Goal: Information Seeking & Learning: Learn about a topic

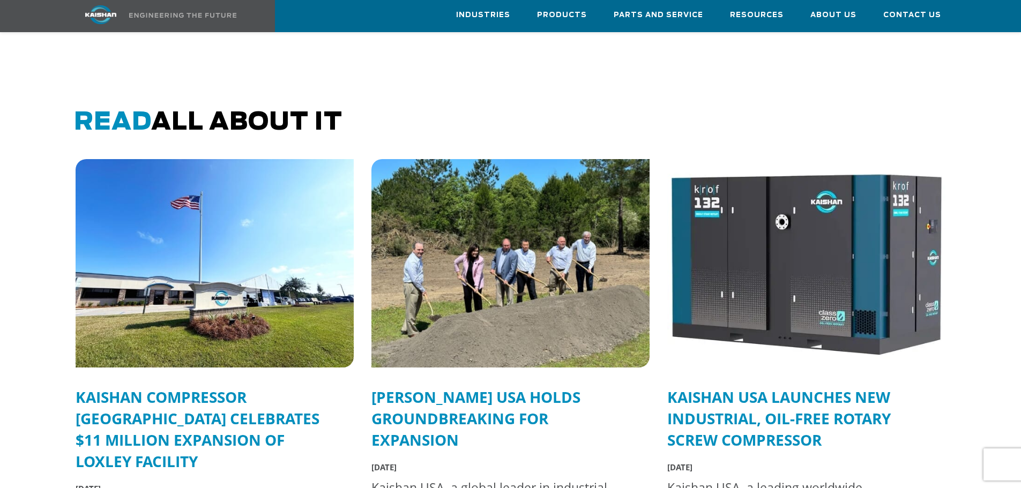
scroll to position [2572, 0]
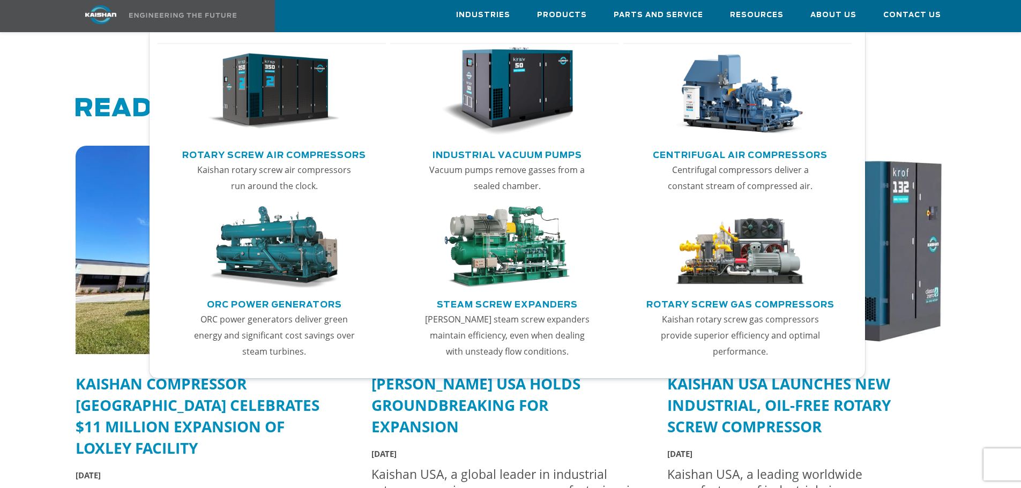
click at [298, 152] on link "Rotary Screw Air Compressors" at bounding box center [274, 154] width 184 height 16
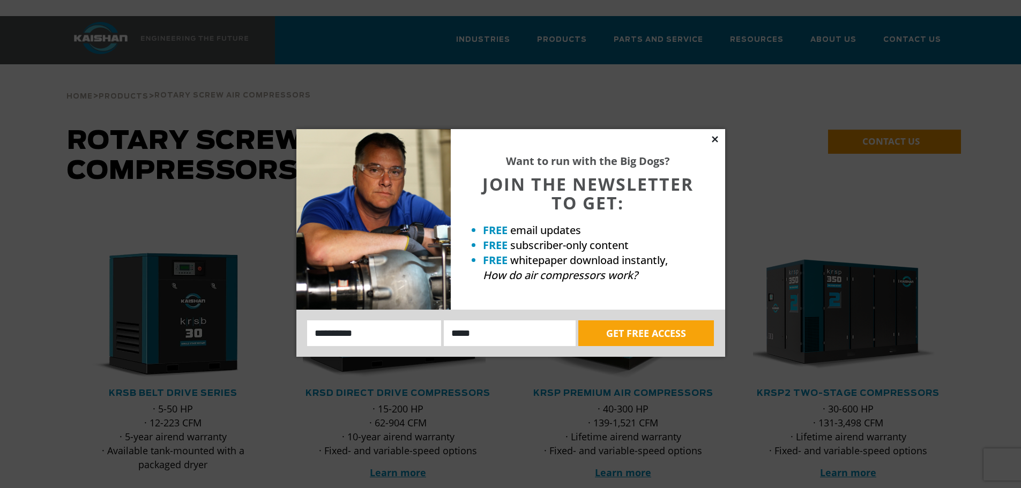
click at [718, 139] on icon at bounding box center [715, 140] width 10 height 10
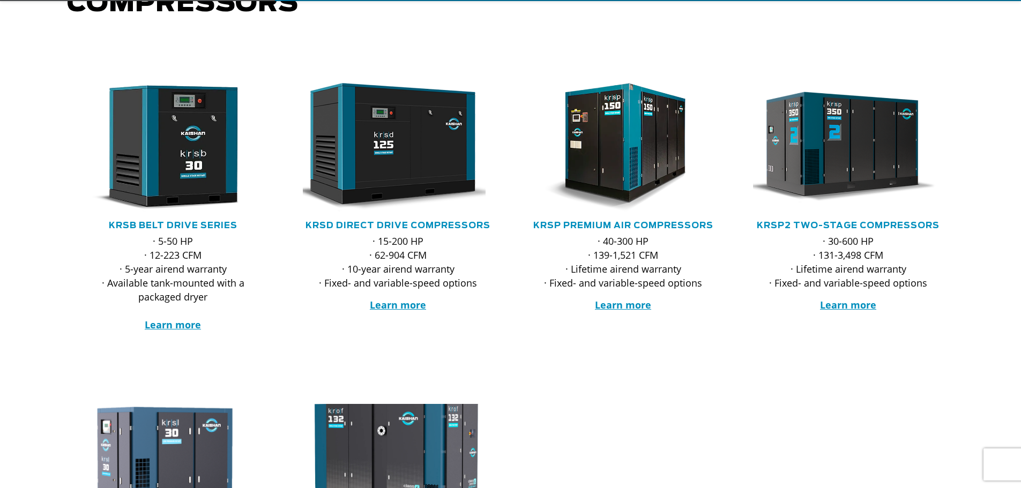
scroll to position [214, 0]
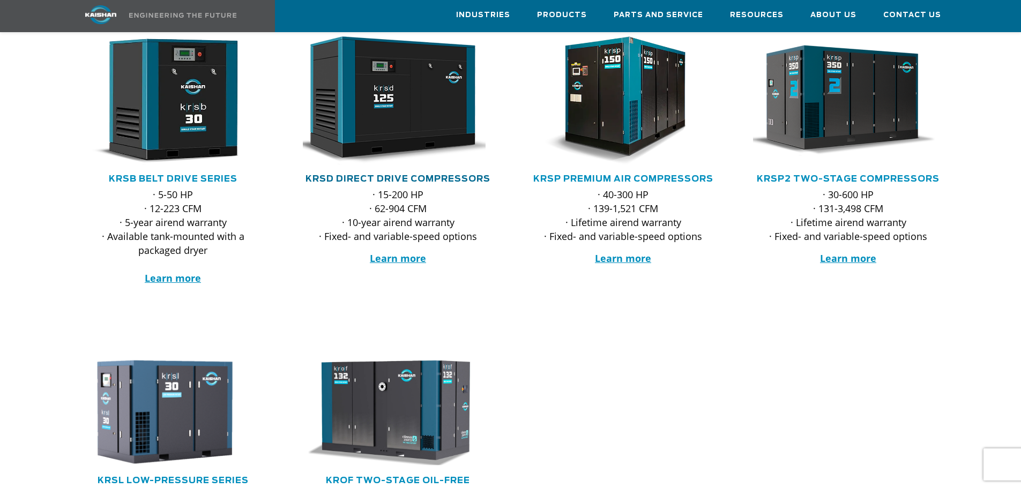
click at [474, 175] on link "KRSD Direct Drive Compressors" at bounding box center [397, 179] width 185 height 9
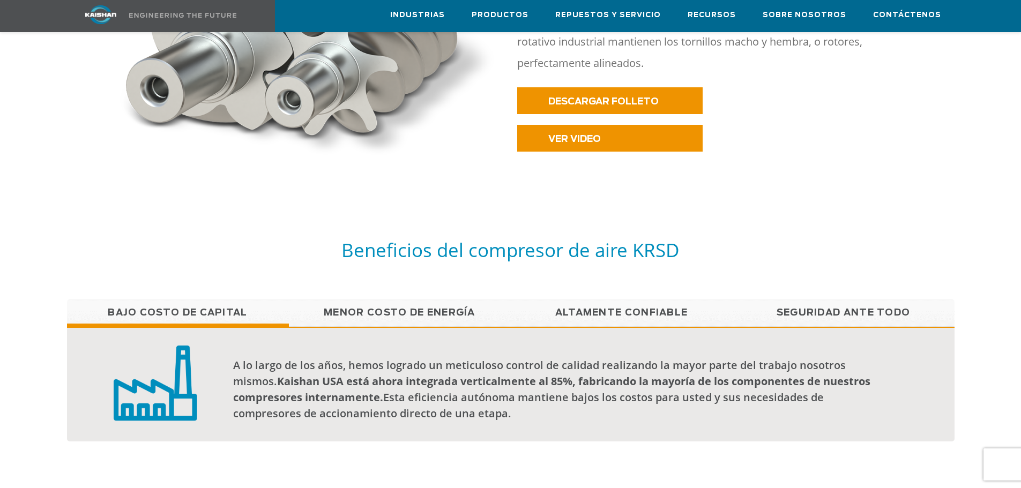
scroll to position [697, 0]
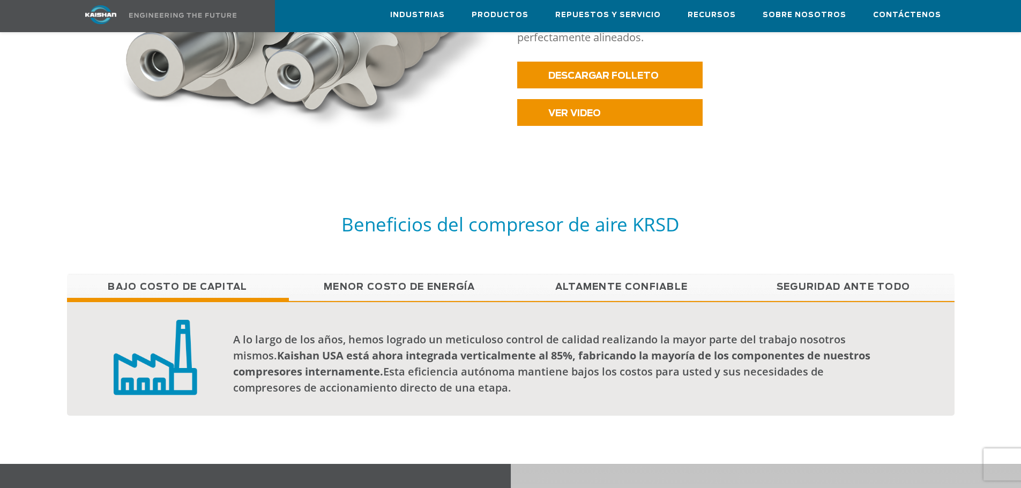
click at [459, 282] on font "Menor costo de energía" at bounding box center [400, 286] width 152 height 9
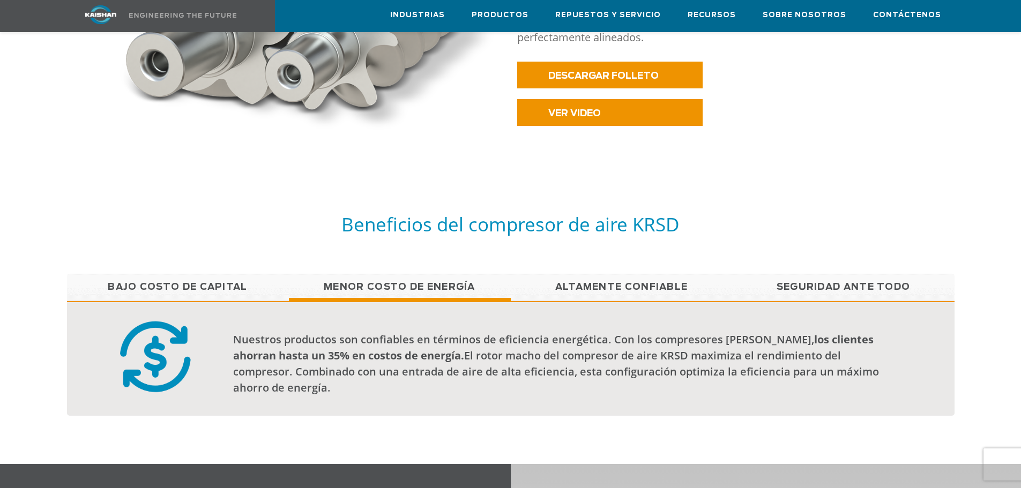
click at [574, 282] on font "Altamente confiable" at bounding box center [621, 286] width 133 height 9
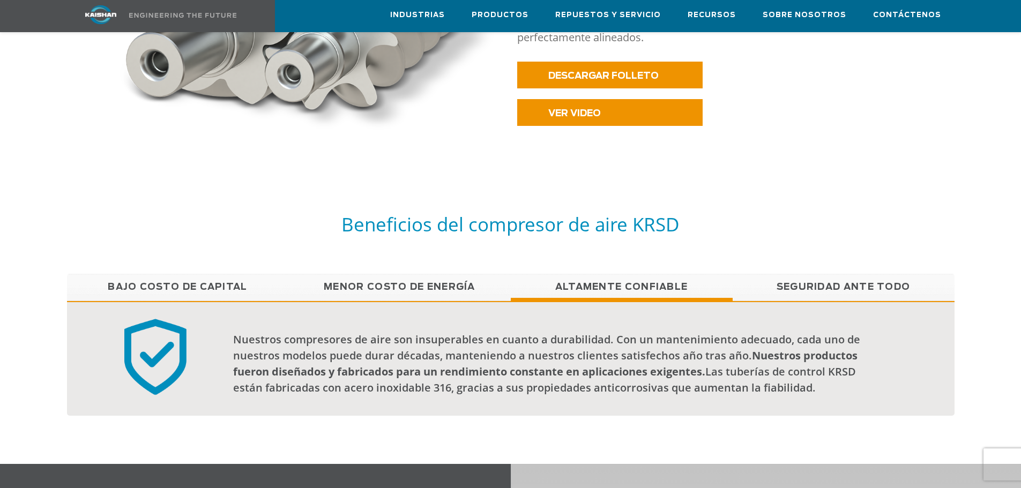
click at [838, 282] on font "Seguridad ante todo" at bounding box center [843, 286] width 134 height 9
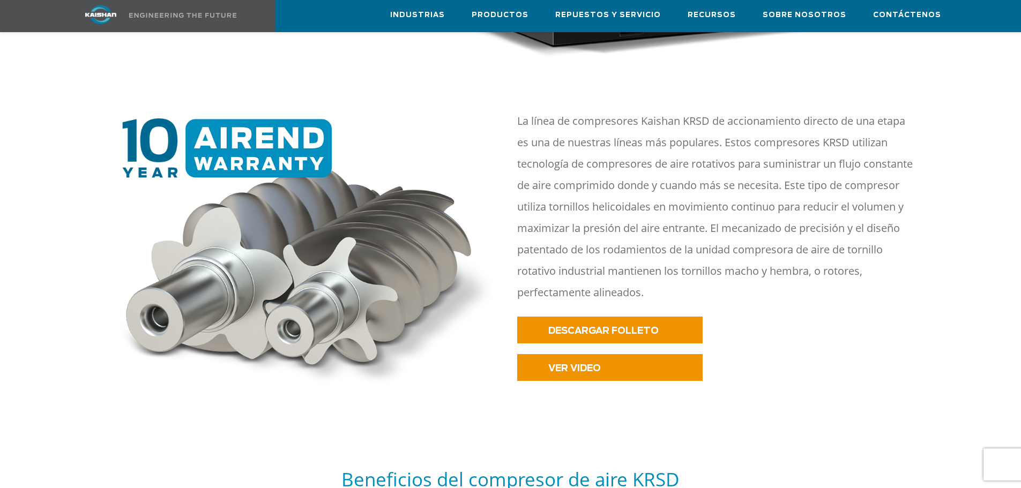
scroll to position [482, 0]
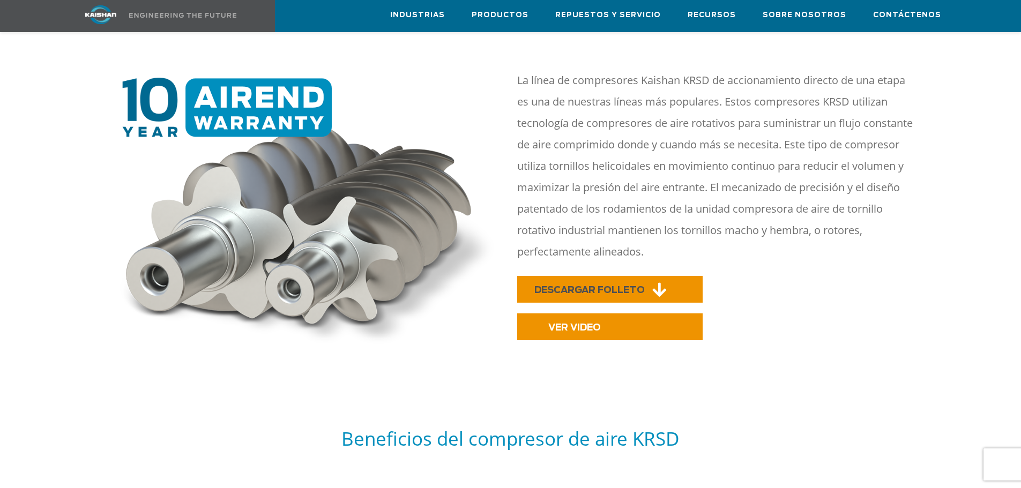
click at [569, 286] on font "DESCARGAR FOLLETO" at bounding box center [589, 290] width 110 height 9
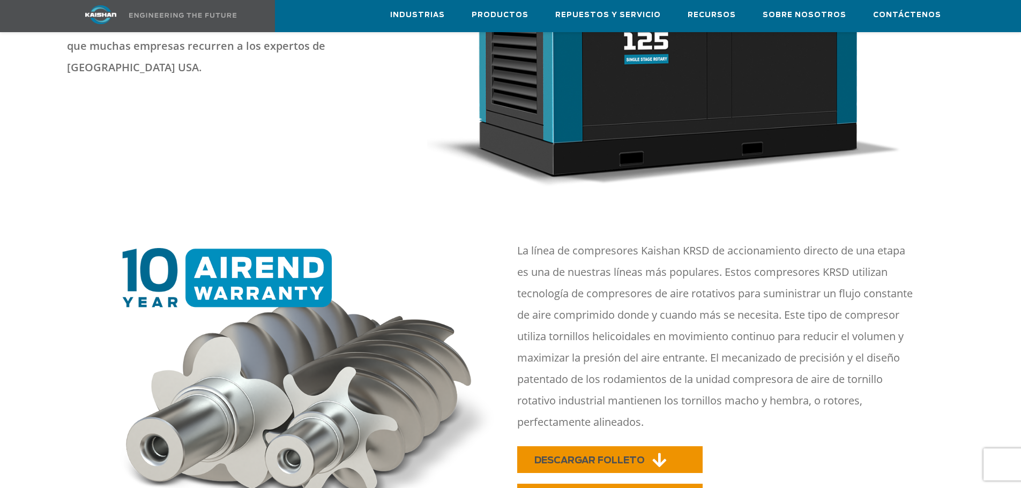
scroll to position [0, 0]
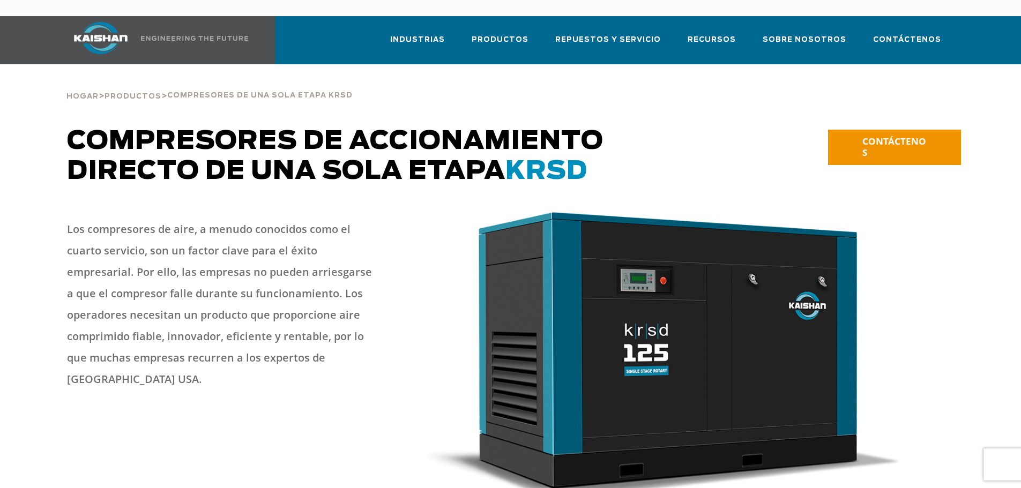
click at [532, 452] on img at bounding box center [664, 353] width 475 height 290
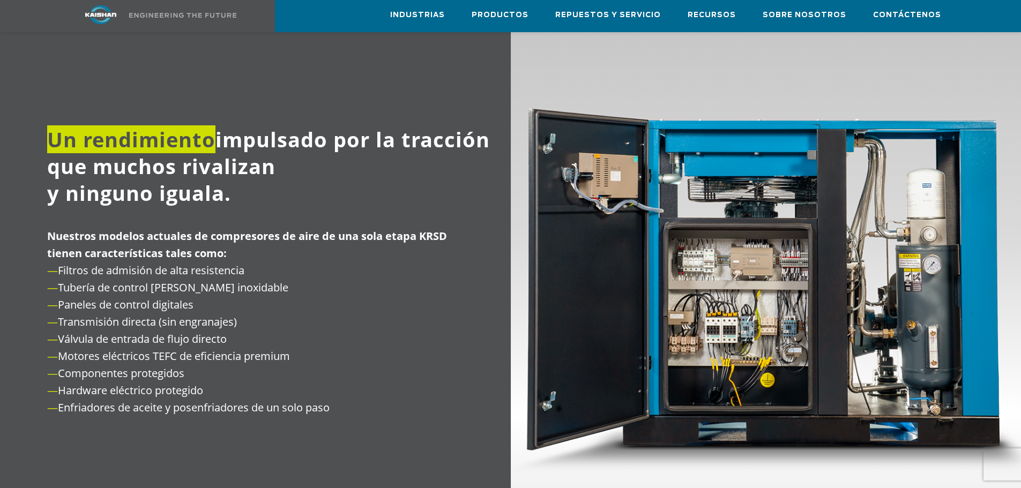
scroll to position [1179, 0]
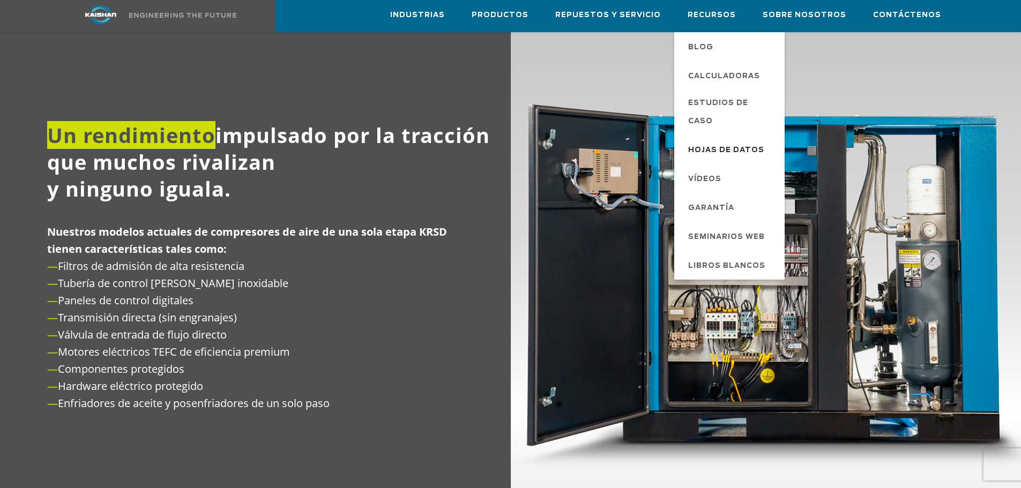
click at [741, 147] on font "Hojas de datos" at bounding box center [726, 150] width 76 height 7
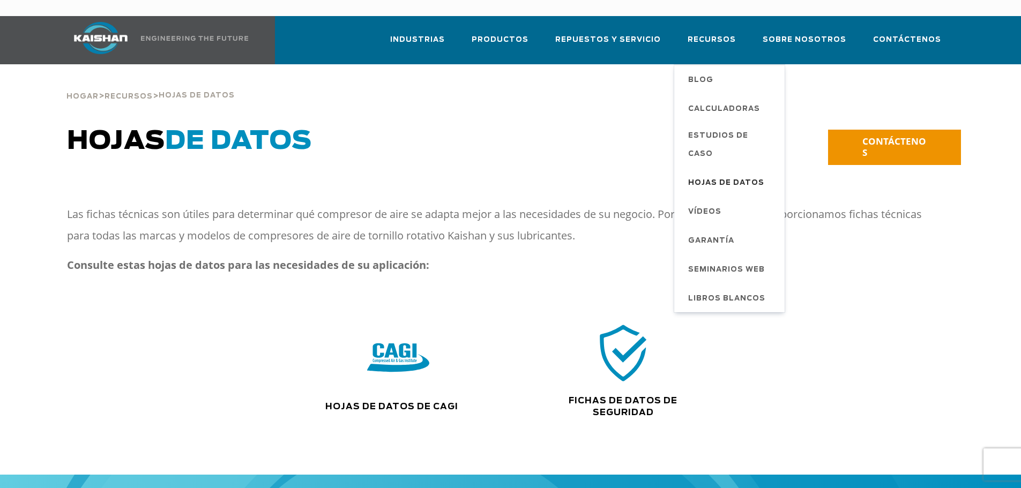
click at [745, 180] on font "Hojas de datos" at bounding box center [726, 183] width 76 height 7
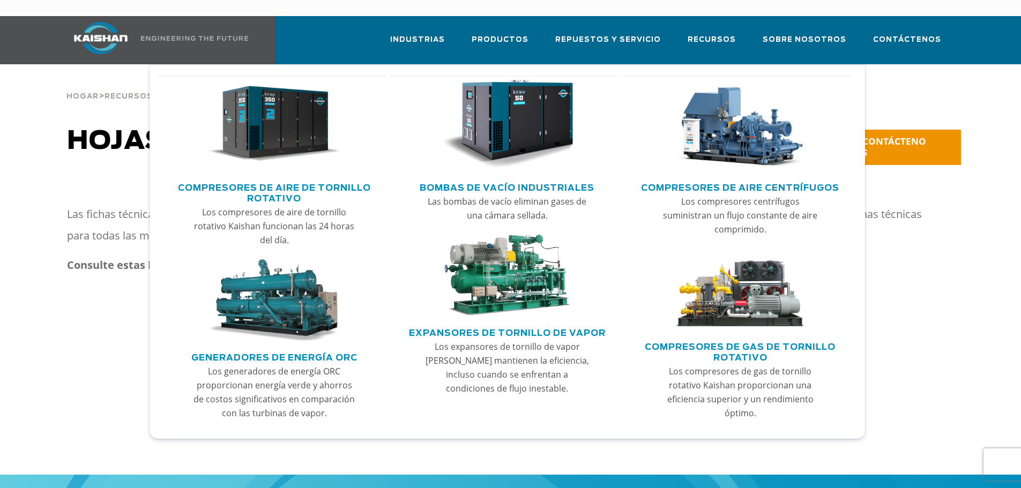
click at [283, 184] on font "Compresores de aire de tornillo rotativo" at bounding box center [274, 193] width 193 height 19
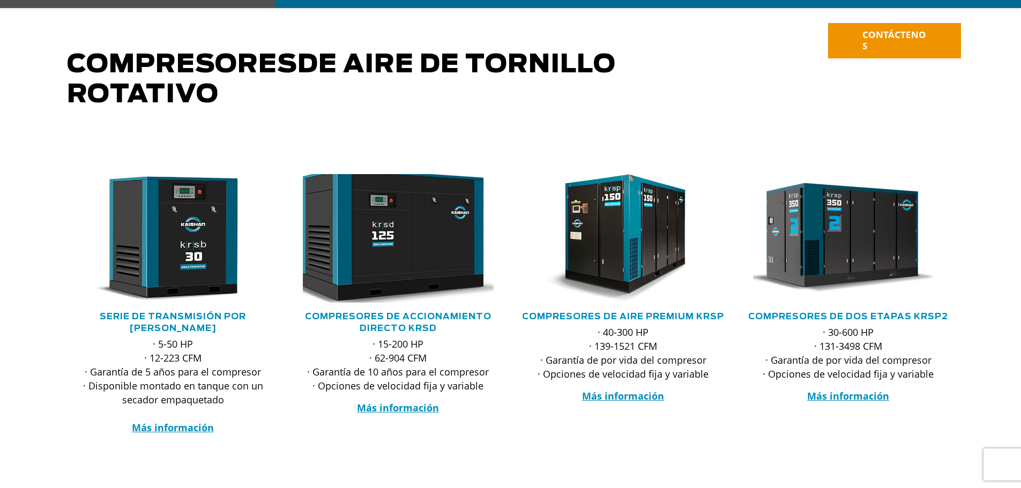
scroll to position [107, 0]
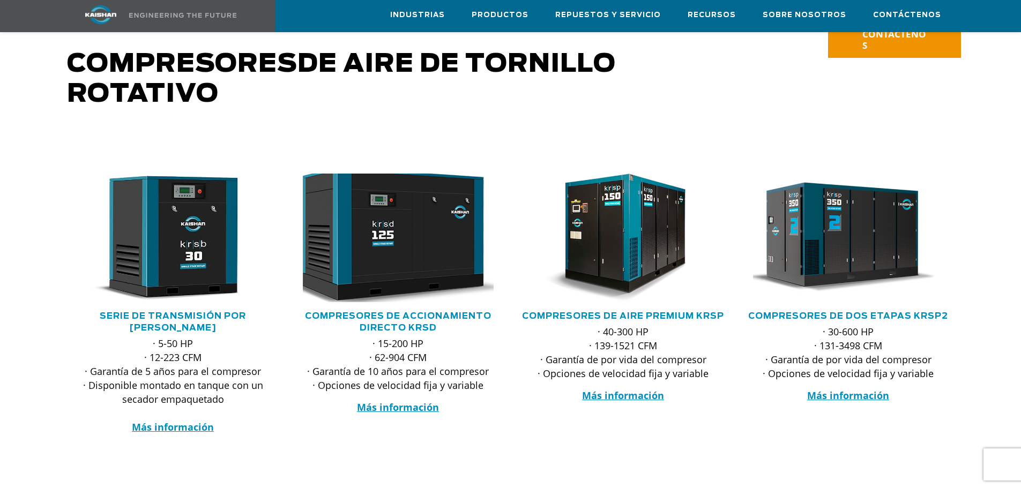
click at [381, 251] on img at bounding box center [390, 237] width 210 height 141
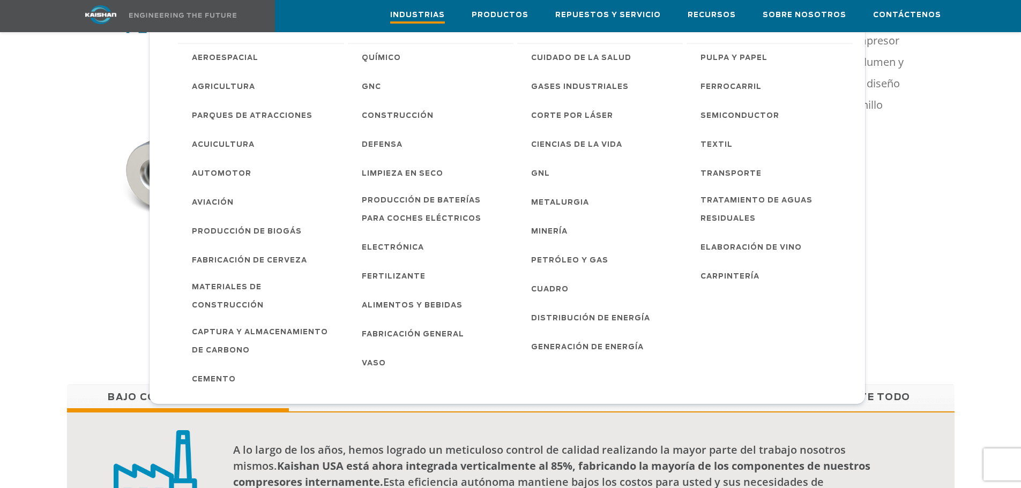
scroll to position [580, 0]
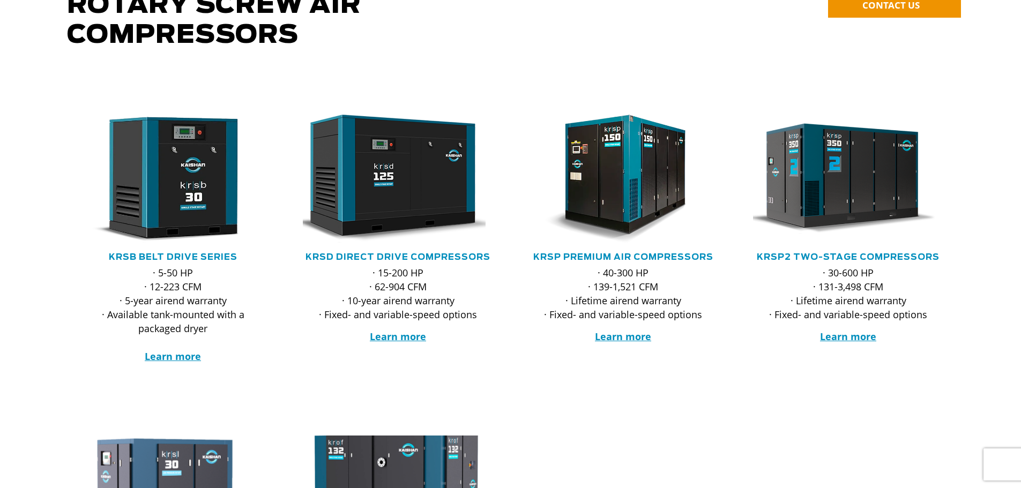
scroll to position [161, 0]
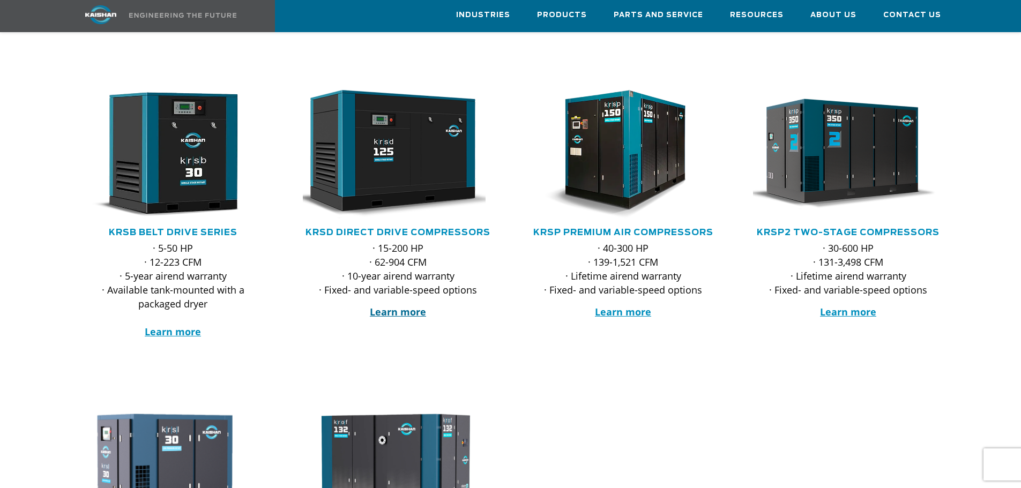
click at [403, 305] on strong "Learn more" at bounding box center [398, 311] width 56 height 13
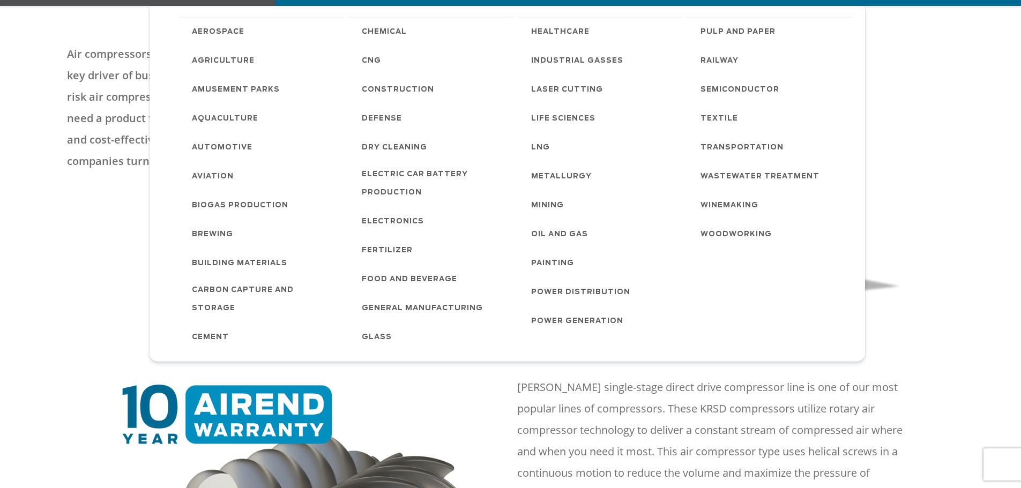
scroll to position [214, 0]
